Goal: Information Seeking & Learning: Stay updated

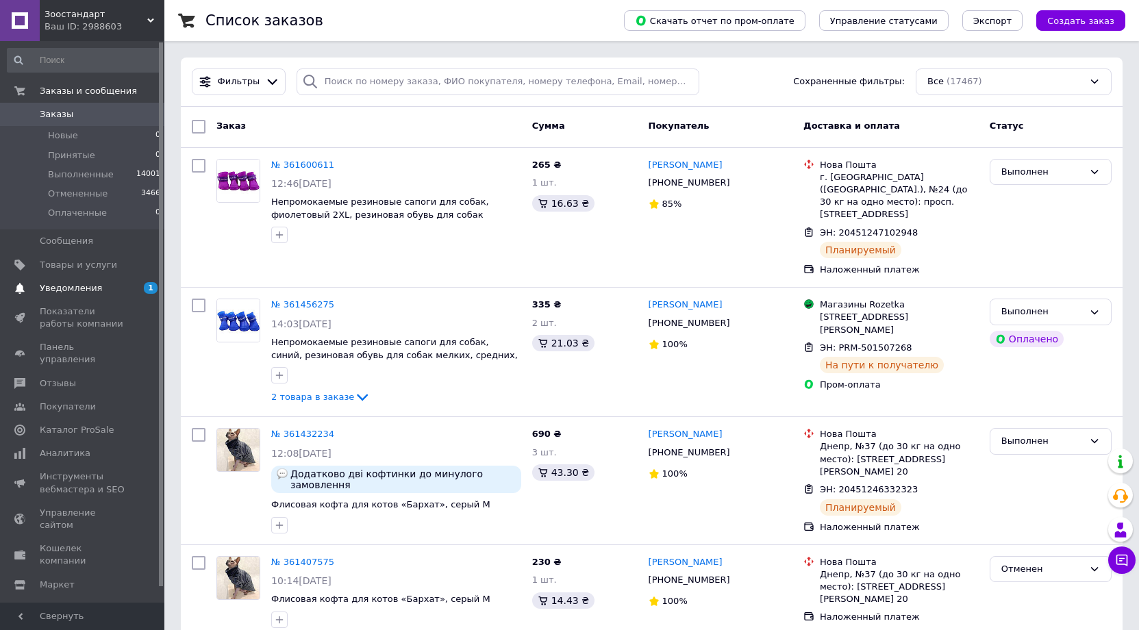
click at [96, 286] on span "Уведомления" at bounding box center [83, 288] width 87 height 12
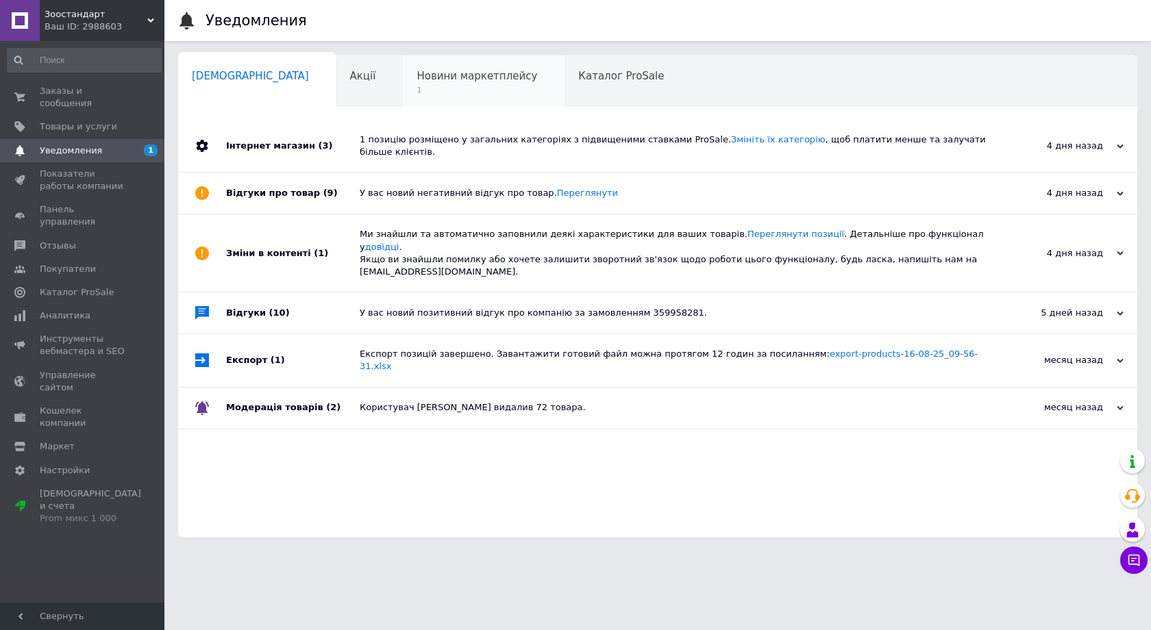
click at [417, 87] on span "1" at bounding box center [477, 90] width 121 height 10
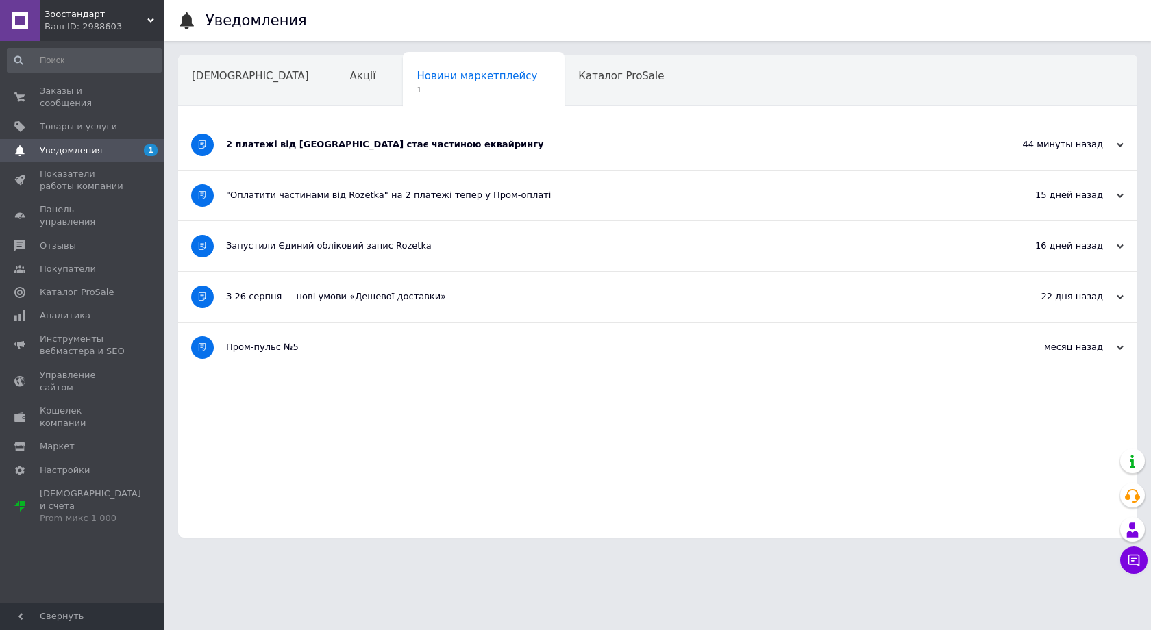
click at [510, 145] on div "2 платежі від Rozetka стає частиною еквайрингу" at bounding box center [606, 144] width 760 height 12
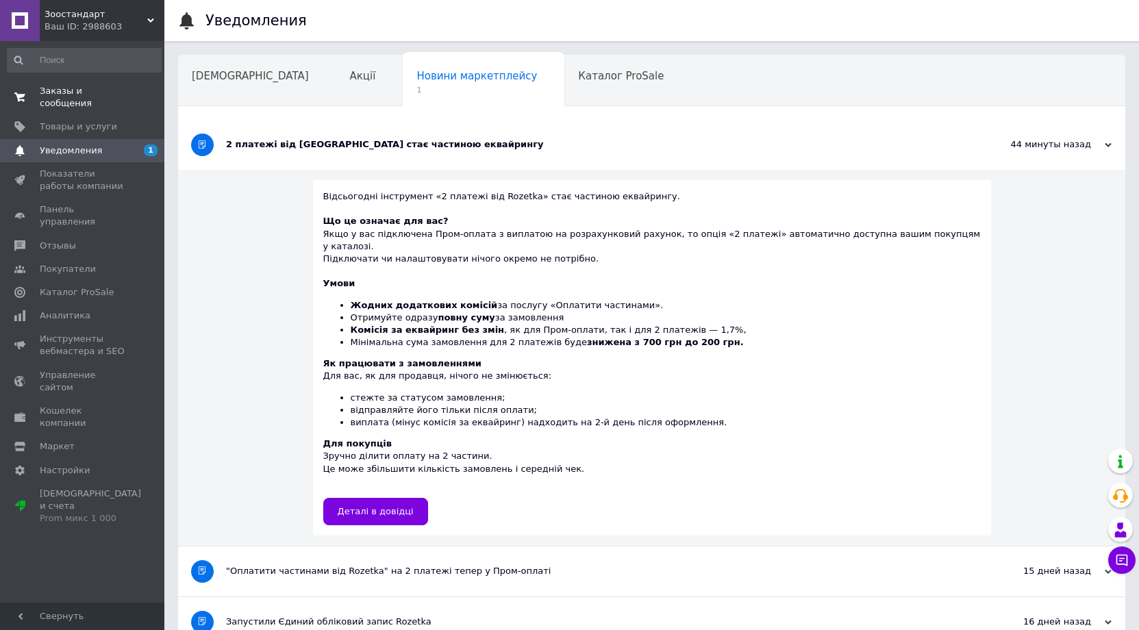
click at [106, 87] on span "Заказы и сообщения" at bounding box center [83, 97] width 87 height 25
